Goal: Task Accomplishment & Management: Complete application form

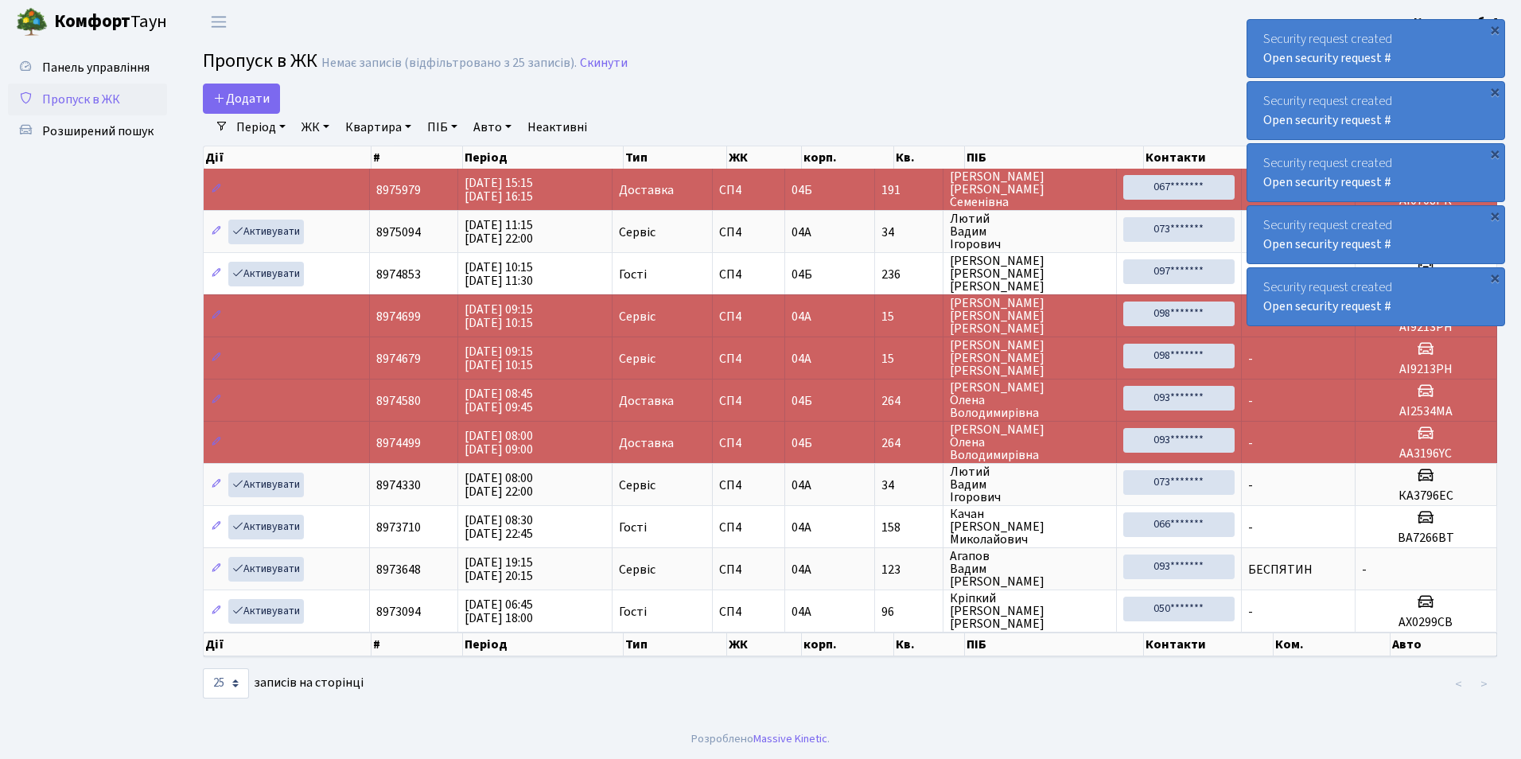
select select "25"
click at [232, 86] on link "Додати" at bounding box center [241, 99] width 77 height 30
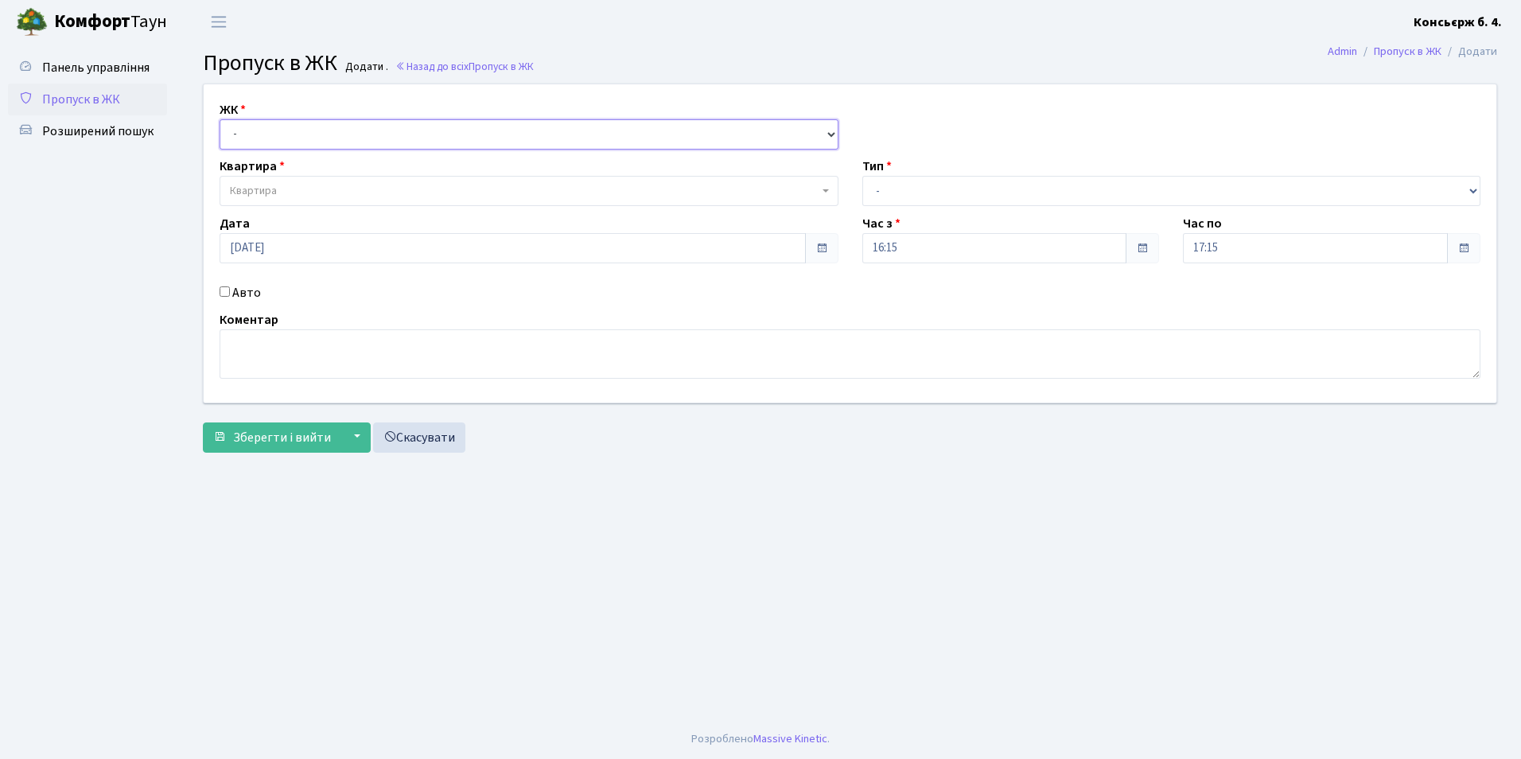
click at [282, 146] on select "- СП4, Столичне шосе, 5" at bounding box center [529, 134] width 619 height 30
select select "325"
click at [220, 119] on select "- СП4, Столичне шосе, 5" at bounding box center [529, 134] width 619 height 30
select select
click at [285, 180] on span "Квартира" at bounding box center [529, 191] width 619 height 30
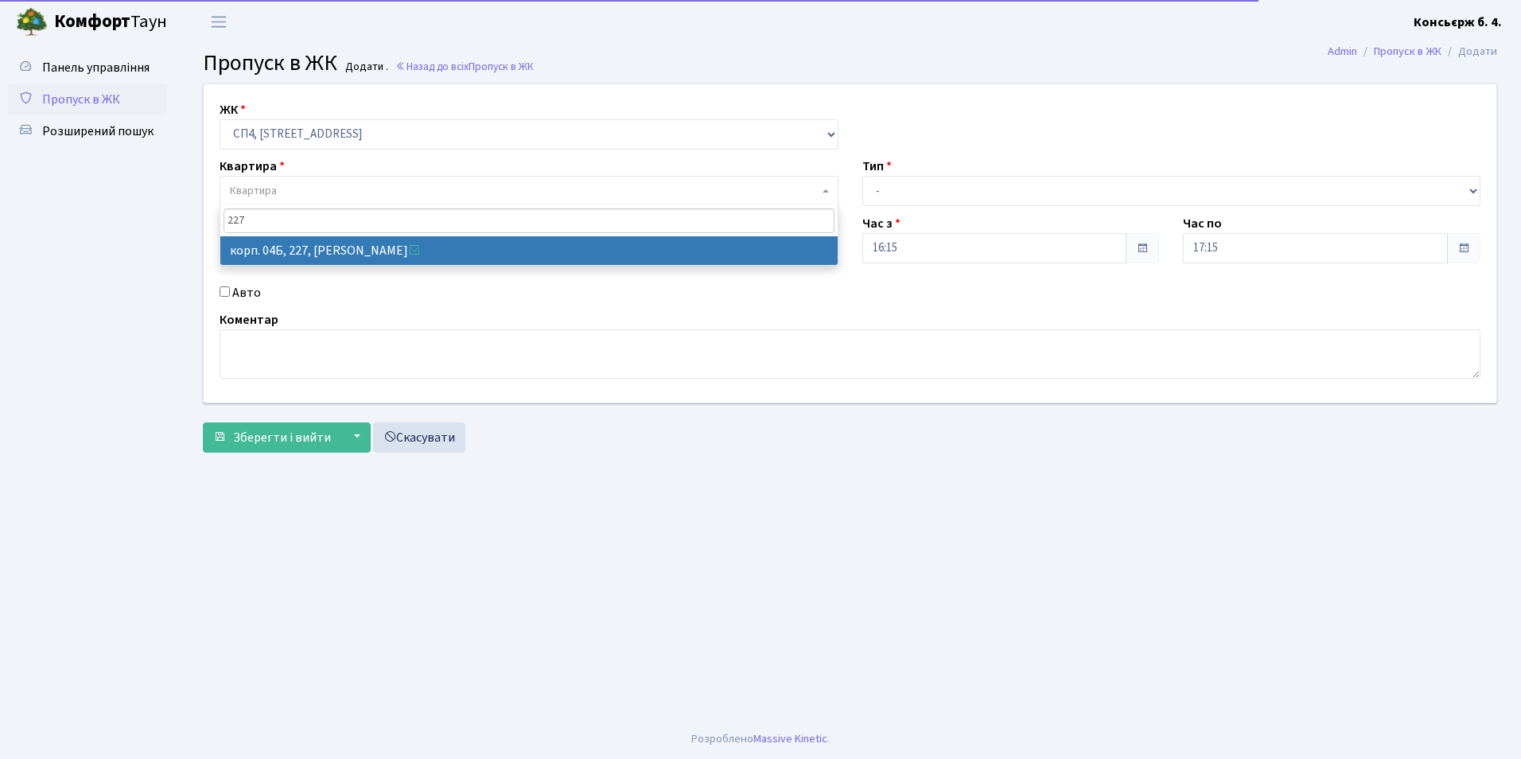
type input "227"
select select "21255"
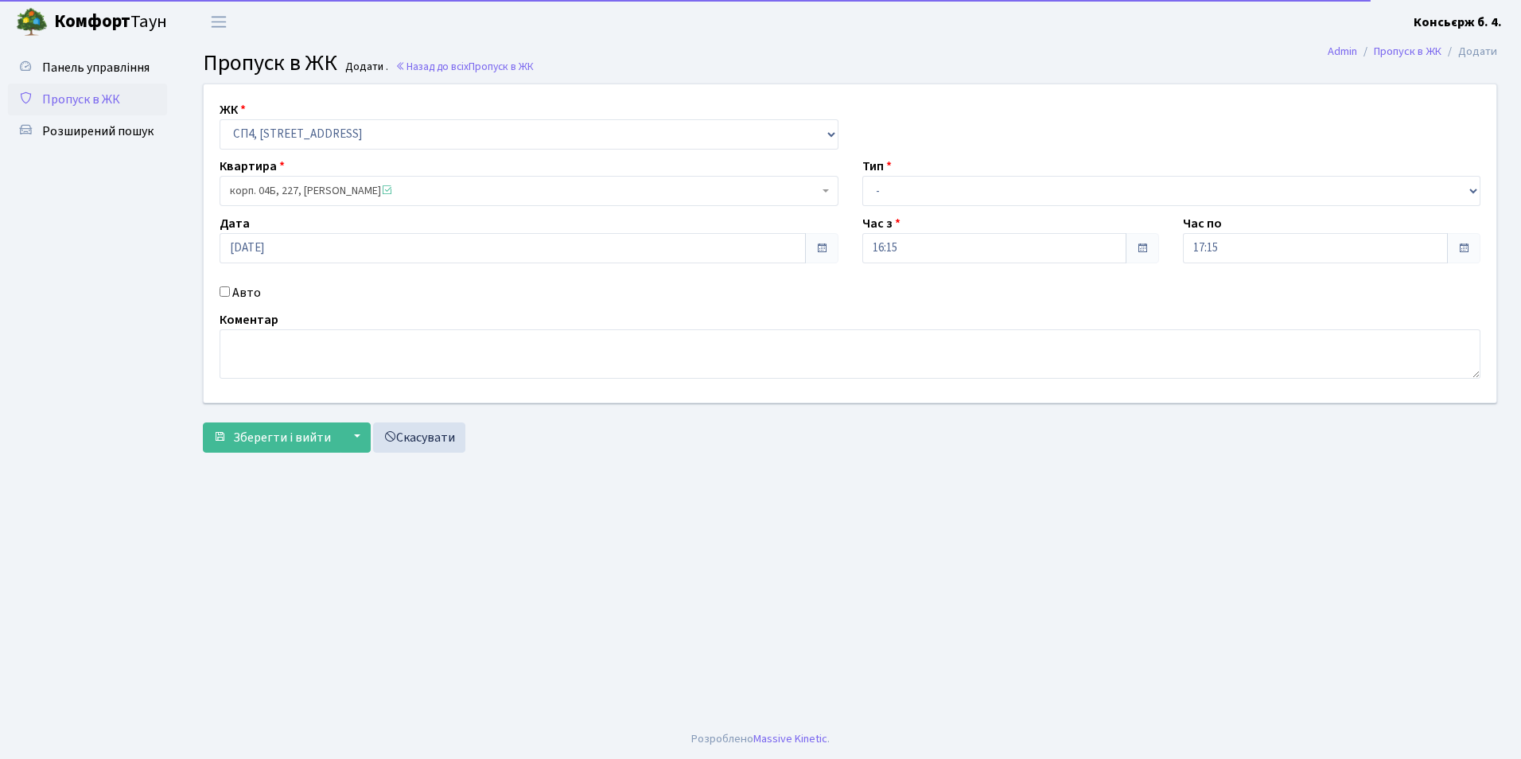
click at [215, 280] on div "ЖК - СП4, Столичне шосе, 5 Квартира корп. 04Б, 227, Дрожак Юлія Михайлівна <spa…" at bounding box center [850, 243] width 1317 height 318
click at [224, 301] on div "ЖК - СП4, Столичне шосе, 5 Квартира корп. 04Б, 227, Дрожак Юлія Михайлівна <spa…" at bounding box center [850, 243] width 1317 height 318
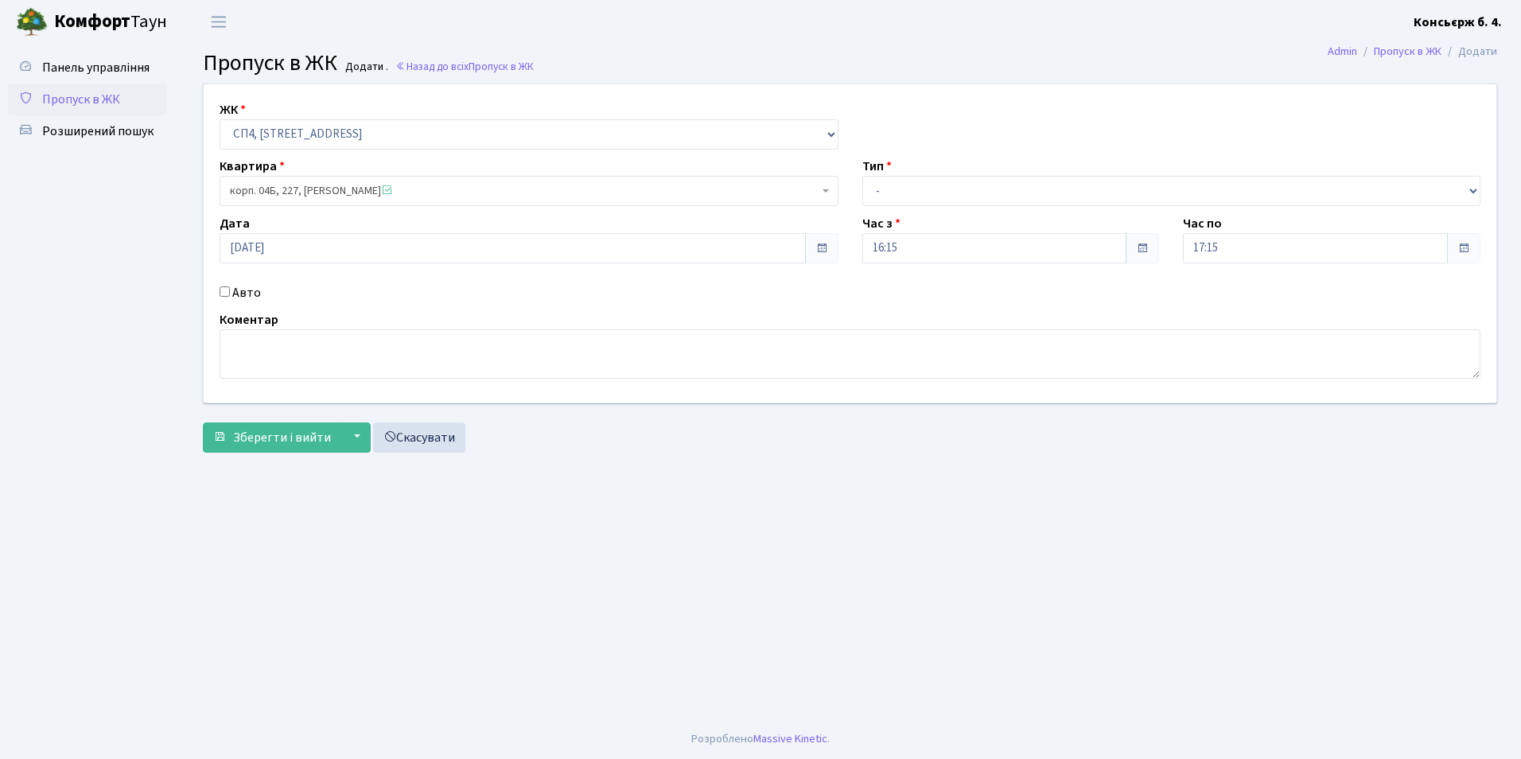
click at [221, 298] on div "Авто" at bounding box center [529, 292] width 643 height 19
click at [224, 292] on input "Авто" at bounding box center [225, 291] width 10 height 10
checkbox input "true"
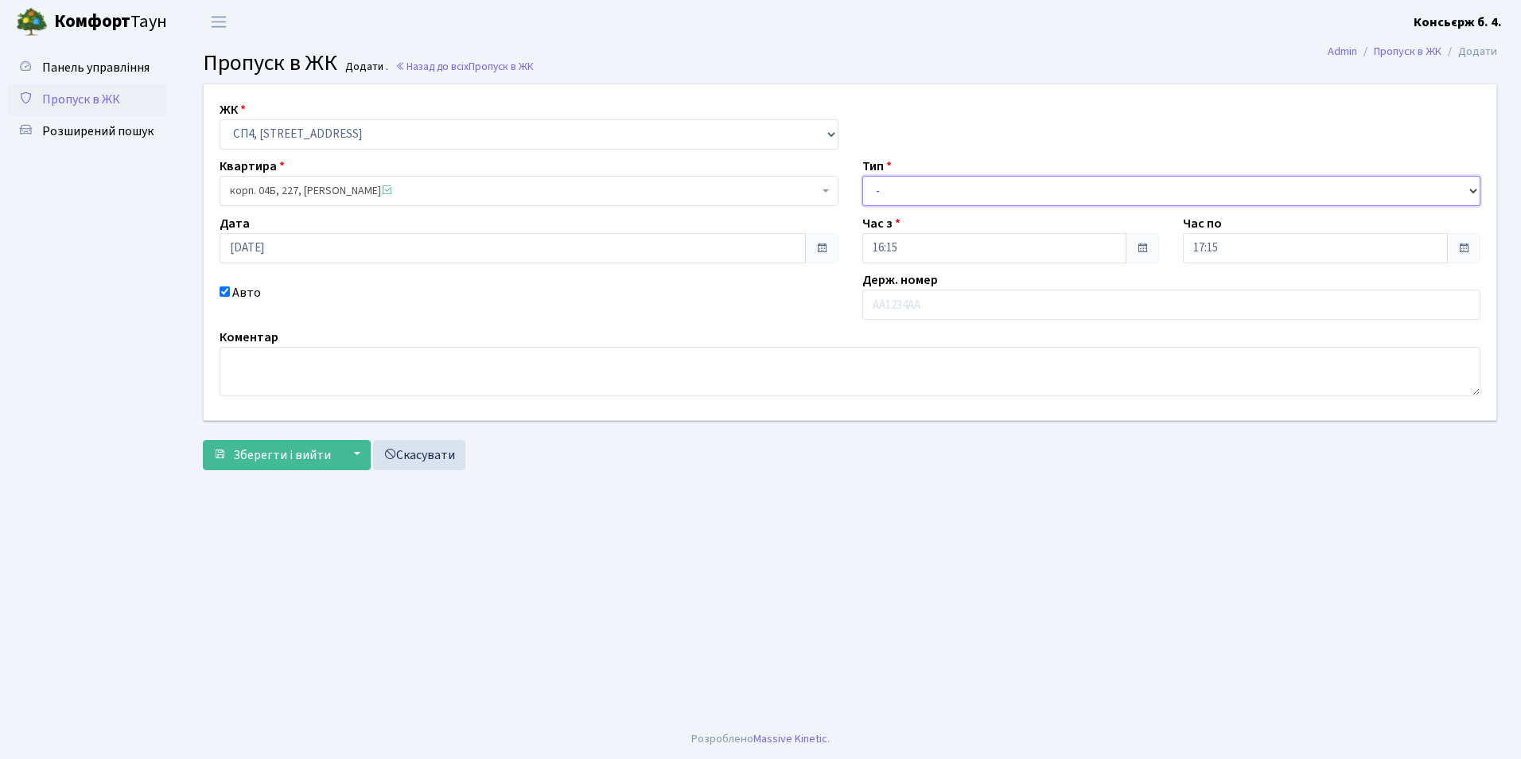
click at [882, 177] on select "- Доставка Таксі Гості Сервіс" at bounding box center [1171, 191] width 619 height 30
select select "2"
click at [862, 176] on select "- Доставка Таксі Гості Сервіс" at bounding box center [1171, 191] width 619 height 30
click at [899, 309] on input "text" at bounding box center [1171, 305] width 619 height 30
type input "КА4676НР"
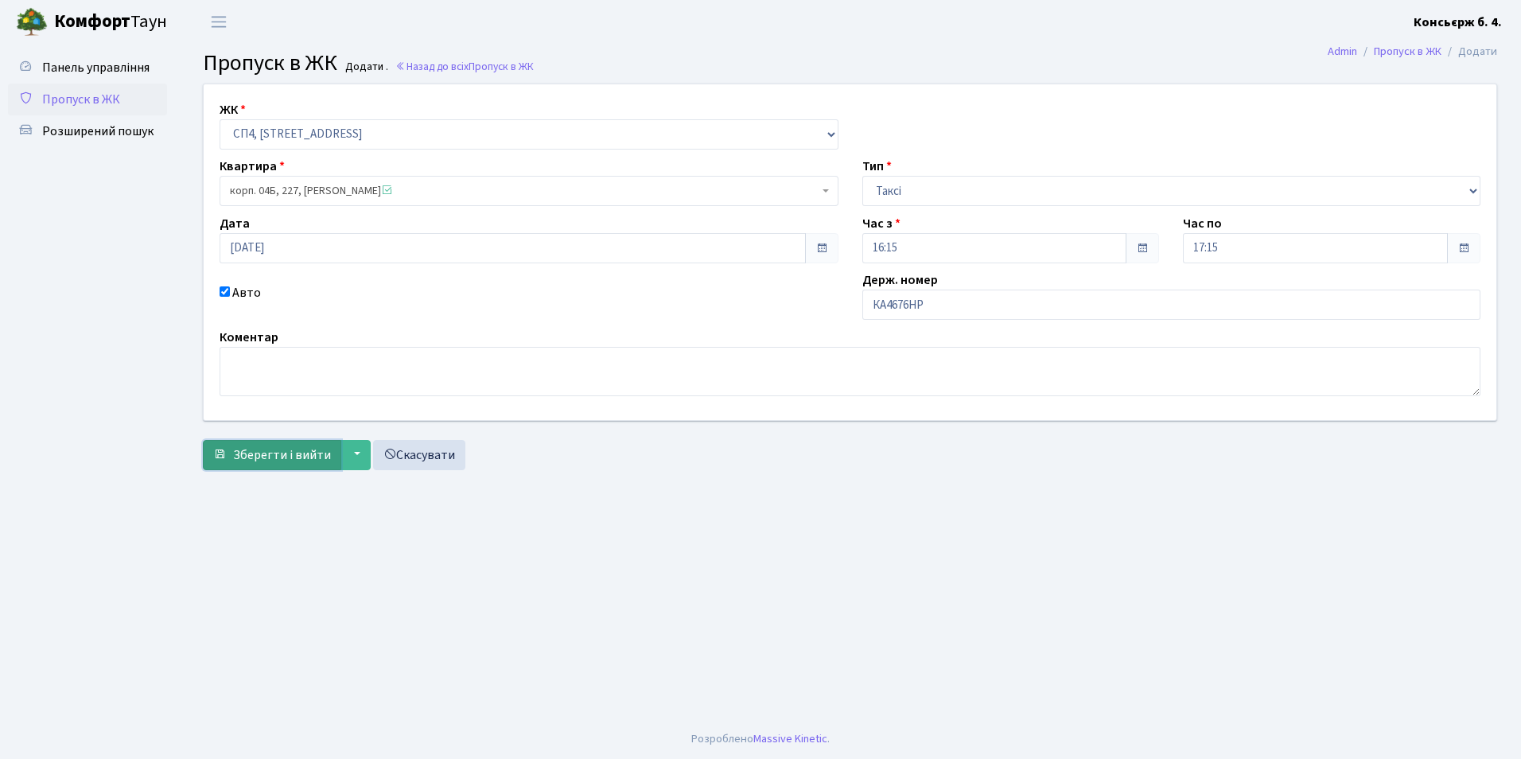
click at [304, 456] on span "Зберегти і вийти" at bounding box center [282, 455] width 98 height 18
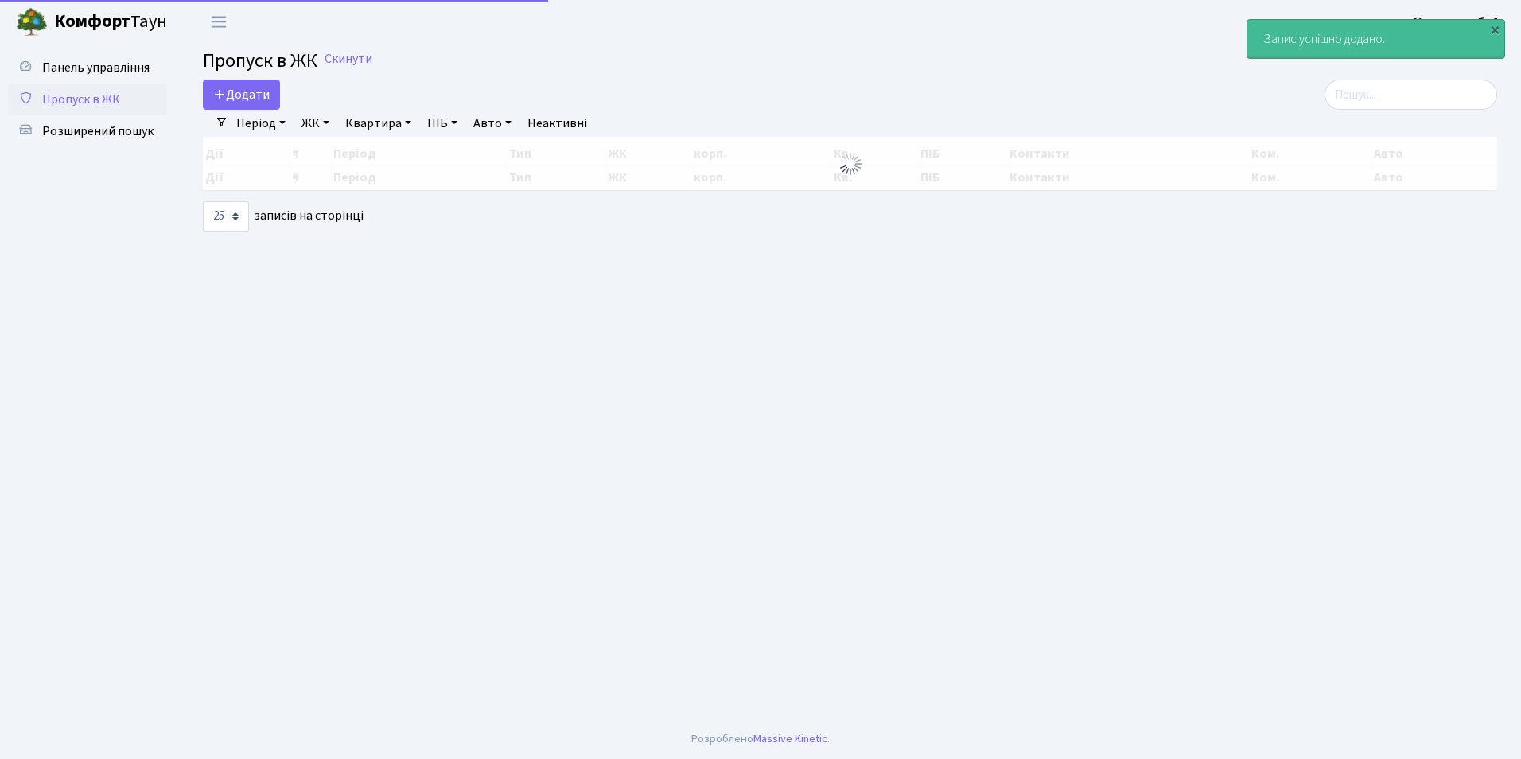
select select "25"
